Goal: Find specific page/section: Find specific page/section

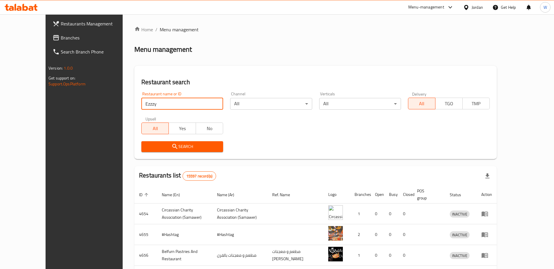
type input "Ezzzy"
click button "Search" at bounding box center [182, 146] width 82 height 11
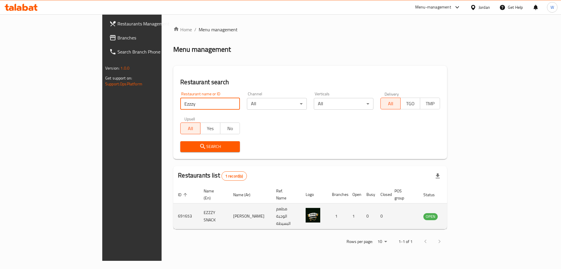
click at [199, 209] on td "EZZZY SNACK" at bounding box center [214, 216] width 30 height 26
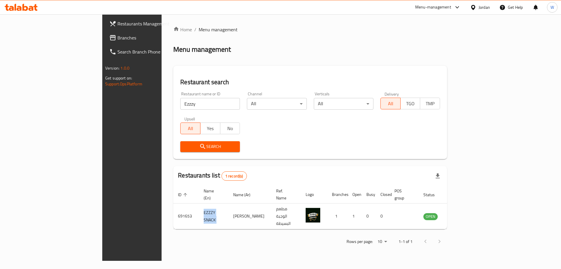
copy td "EZZZY SNACK"
click at [30, 6] on icon at bounding box center [21, 7] width 33 height 7
